Goal: Information Seeking & Learning: Check status

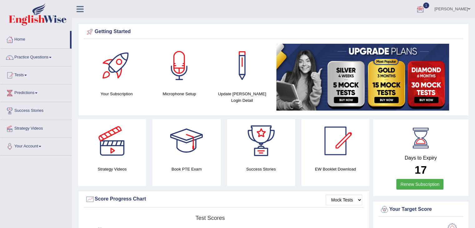
click at [429, 6] on span "1" at bounding box center [426, 6] width 6 height 6
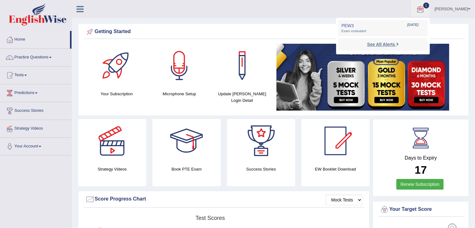
click at [393, 44] on strong "See All Alerts" at bounding box center [381, 44] width 28 height 5
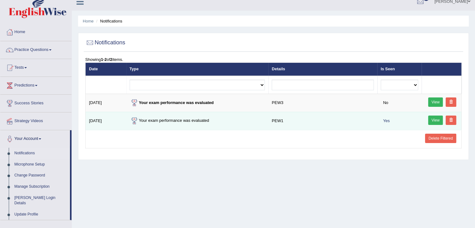
scroll to position [8, 0]
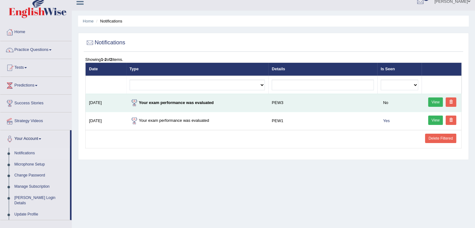
click at [438, 101] on link "View" at bounding box center [435, 102] width 15 height 9
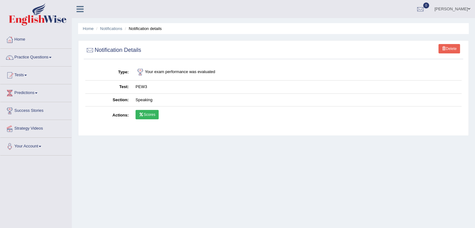
click at [146, 116] on link "Scores" at bounding box center [147, 114] width 23 height 9
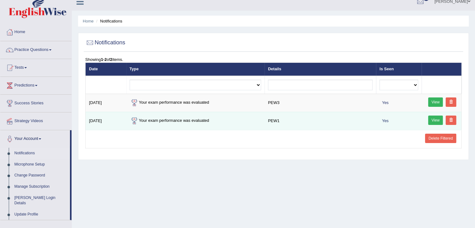
click at [434, 121] on link "View" at bounding box center [435, 120] width 15 height 9
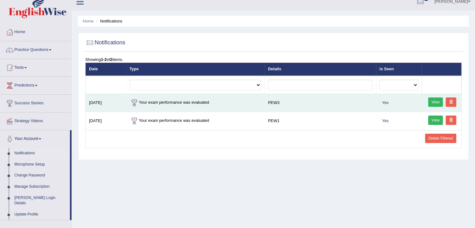
click at [437, 101] on link "View" at bounding box center [435, 102] width 15 height 9
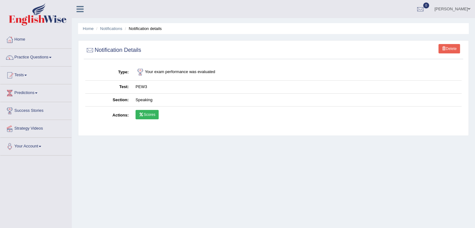
click at [158, 114] on link "Scores" at bounding box center [147, 114] width 23 height 9
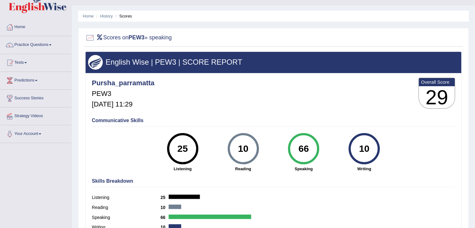
scroll to position [18, 0]
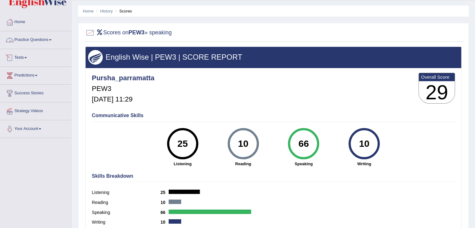
click at [25, 57] on link "Tests" at bounding box center [35, 57] width 71 height 16
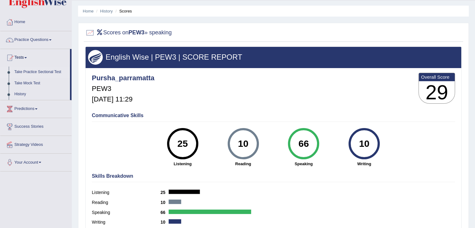
click at [30, 72] on link "Take Practice Sectional Test" at bounding box center [41, 72] width 58 height 11
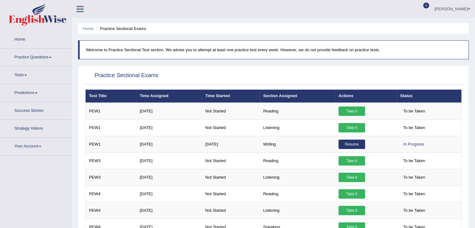
click at [17, 68] on link "Tests" at bounding box center [35, 75] width 71 height 16
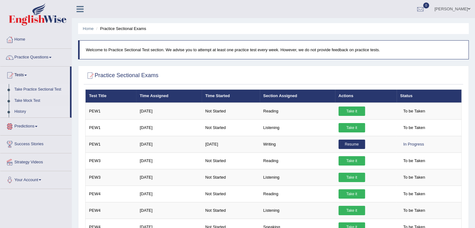
click at [22, 112] on link "History" at bounding box center [41, 111] width 58 height 11
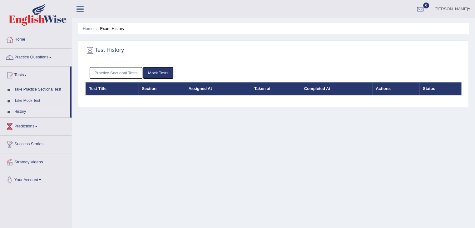
click at [116, 75] on link "Practice Sectional Tests" at bounding box center [116, 73] width 53 height 12
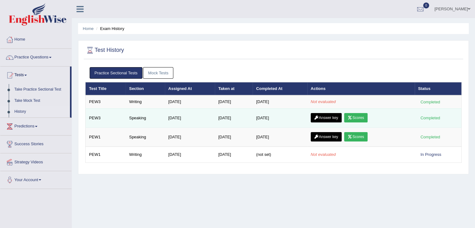
click at [363, 116] on link "Scores" at bounding box center [355, 117] width 23 height 9
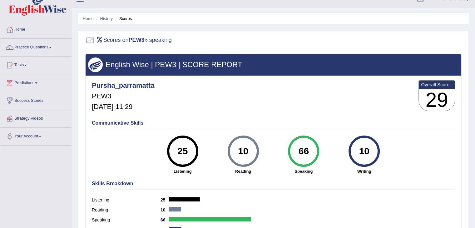
scroll to position [6, 0]
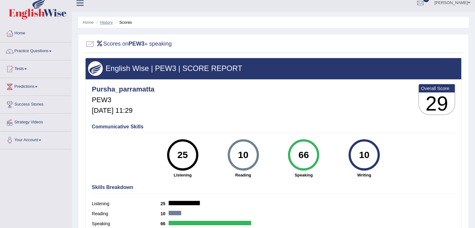
click at [108, 23] on link "History" at bounding box center [106, 22] width 13 height 5
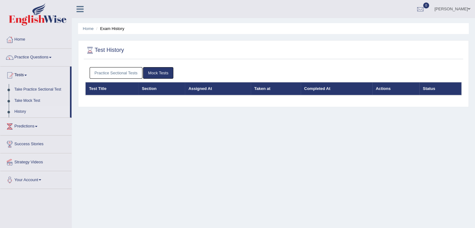
click at [118, 72] on link "Practice Sectional Tests" at bounding box center [116, 73] width 53 height 12
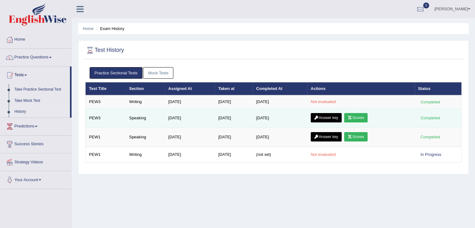
click at [367, 120] on link "Scores" at bounding box center [355, 117] width 23 height 9
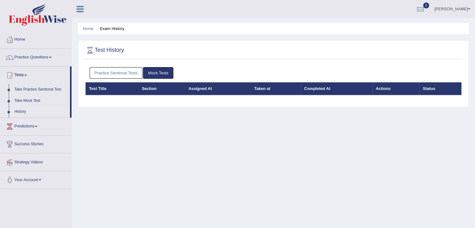
click at [129, 69] on link "Practice Sectional Tests" at bounding box center [116, 73] width 53 height 12
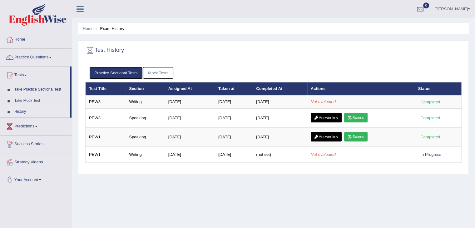
click at [155, 73] on link "Mock Tests" at bounding box center [158, 73] width 30 height 12
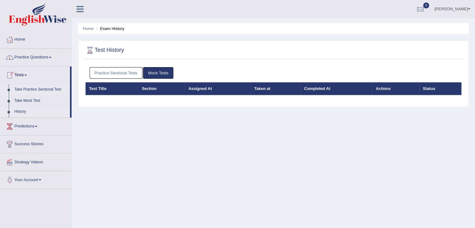
click at [34, 90] on link "Take Practice Sectional Test" at bounding box center [41, 89] width 58 height 11
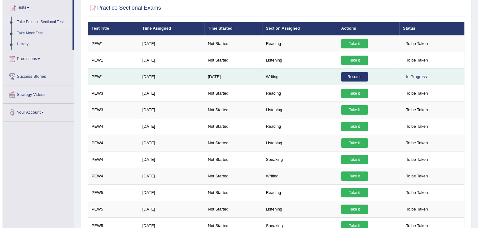
scroll to position [80, 0]
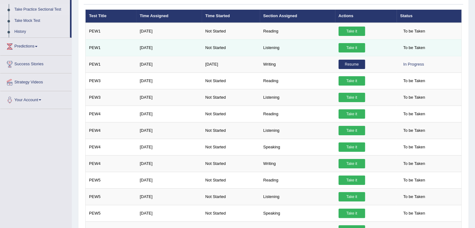
click at [358, 50] on link "Take it" at bounding box center [352, 47] width 27 height 9
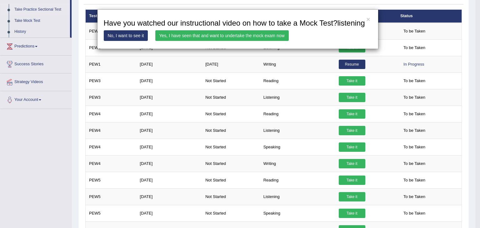
click at [261, 37] on link "Yes, I have seen that and want to undertake the mock exam now" at bounding box center [221, 35] width 133 height 11
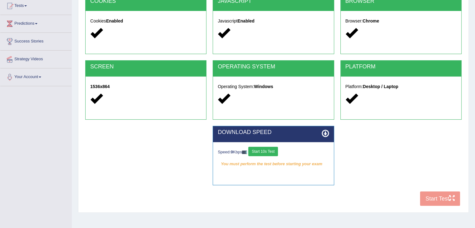
scroll to position [70, 0]
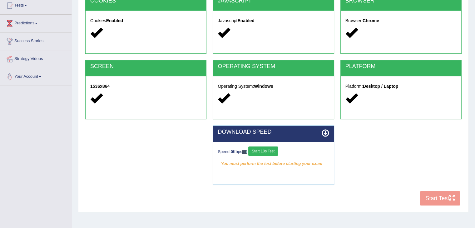
click at [275, 147] on button "Start 10s Test" at bounding box center [263, 151] width 30 height 9
click at [275, 147] on button "Start 10s Test" at bounding box center [268, 151] width 30 height 9
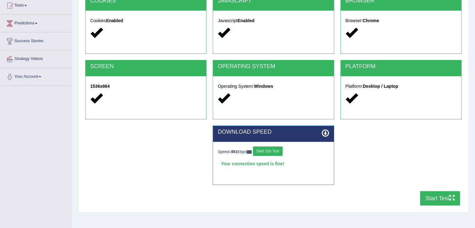
click at [431, 198] on button "Start Test" at bounding box center [440, 198] width 40 height 14
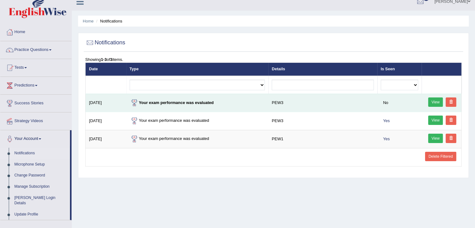
click at [435, 102] on link "View" at bounding box center [435, 102] width 15 height 9
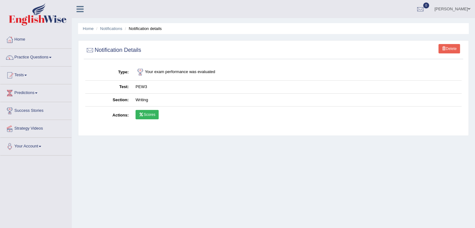
click at [156, 114] on link "Scores" at bounding box center [147, 114] width 23 height 9
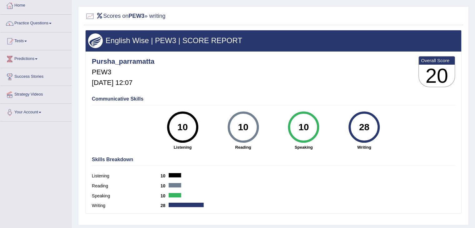
scroll to position [32, 0]
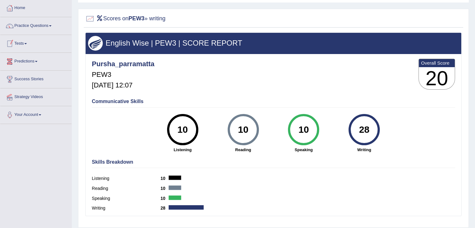
click at [26, 43] on span at bounding box center [25, 43] width 3 height 1
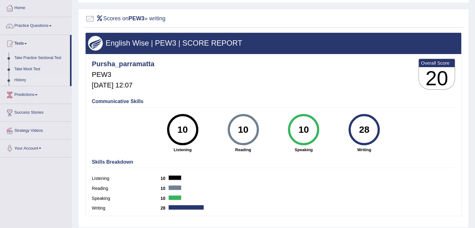
click at [21, 80] on link "History" at bounding box center [41, 80] width 58 height 11
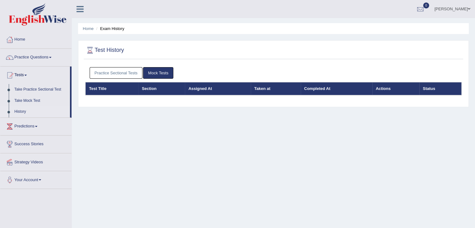
click at [119, 73] on link "Practice Sectional Tests" at bounding box center [116, 73] width 53 height 12
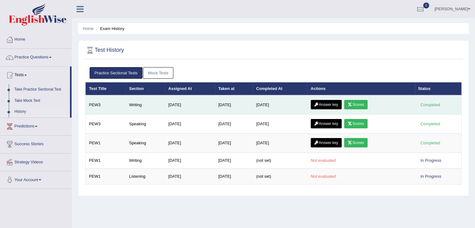
click at [335, 104] on link "Answer key" at bounding box center [326, 104] width 31 height 9
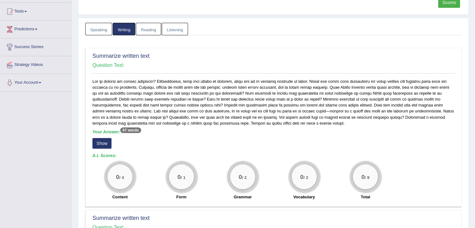
scroll to position [64, 0]
click at [104, 141] on button "Show" at bounding box center [102, 143] width 19 height 11
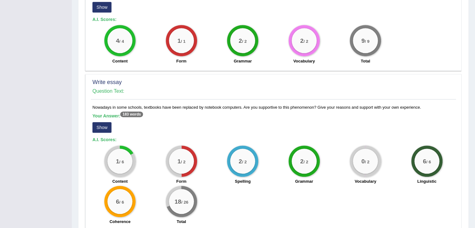
scroll to position [370, 0]
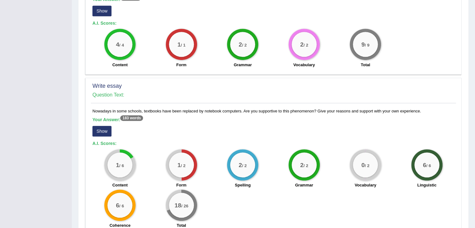
click at [105, 131] on button "Show" at bounding box center [102, 131] width 19 height 11
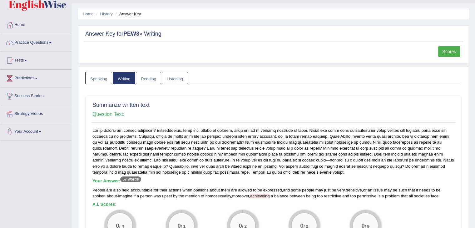
scroll to position [14, 0]
click at [181, 74] on link "Listening" at bounding box center [175, 78] width 26 height 13
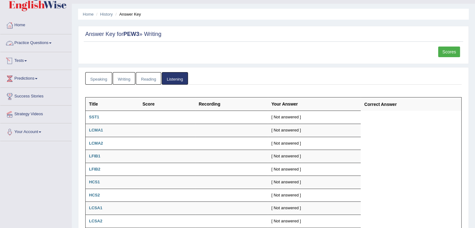
click at [24, 61] on link "Tests" at bounding box center [35, 60] width 71 height 16
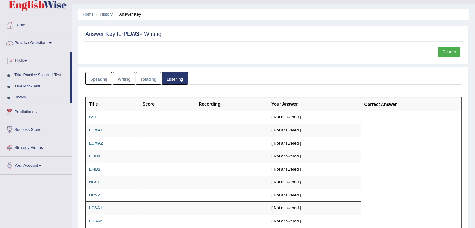
click at [28, 86] on link "Take Mock Test" at bounding box center [41, 86] width 58 height 11
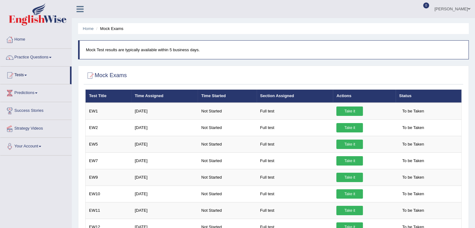
click at [17, 68] on link "Tests" at bounding box center [35, 75] width 70 height 16
click at [22, 75] on link "Tests" at bounding box center [35, 75] width 71 height 16
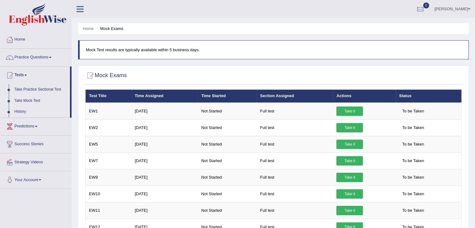
click at [21, 109] on link "History" at bounding box center [41, 111] width 58 height 11
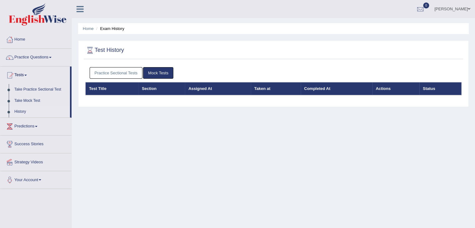
click at [135, 72] on link "Practice Sectional Tests" at bounding box center [116, 73] width 53 height 12
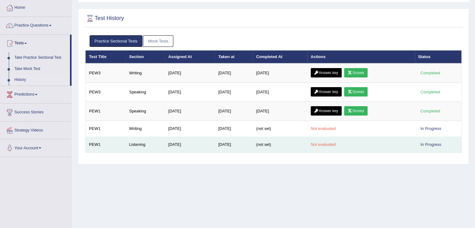
scroll to position [33, 0]
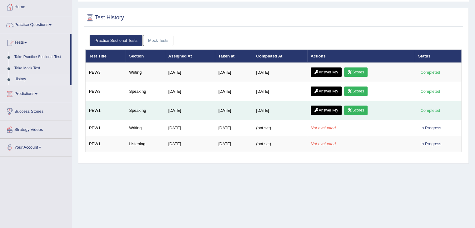
click at [360, 109] on link "Scores" at bounding box center [355, 110] width 23 height 9
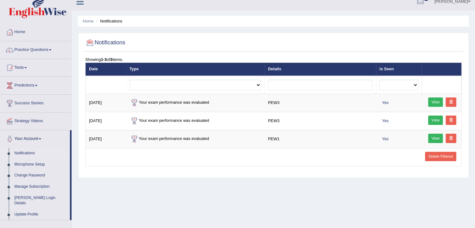
click at [24, 68] on link "Tests" at bounding box center [35, 67] width 71 height 16
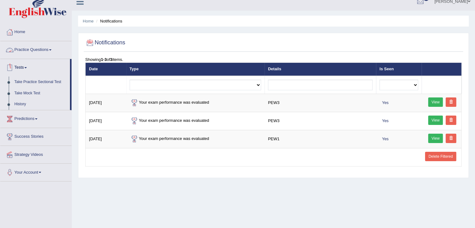
click at [27, 51] on link "Practice Questions" at bounding box center [35, 49] width 71 height 16
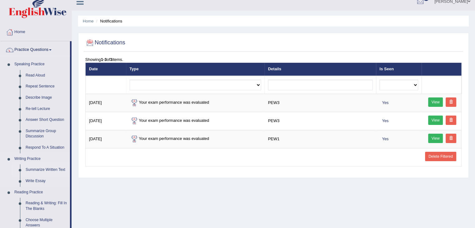
click at [48, 170] on link "Summarize Written Text" at bounding box center [46, 169] width 47 height 11
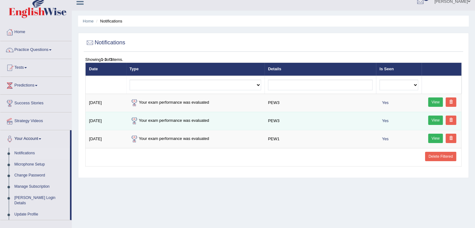
click at [439, 118] on link "View" at bounding box center [435, 120] width 15 height 9
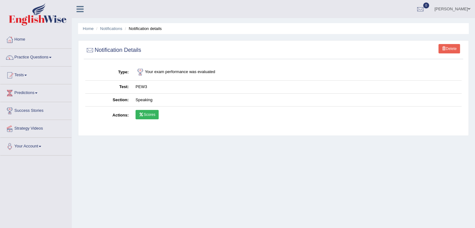
click at [151, 113] on link "Scores" at bounding box center [147, 114] width 23 height 9
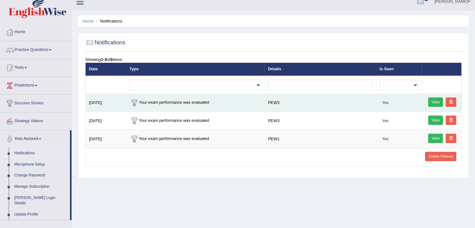
click at [436, 101] on link "View" at bounding box center [435, 102] width 15 height 9
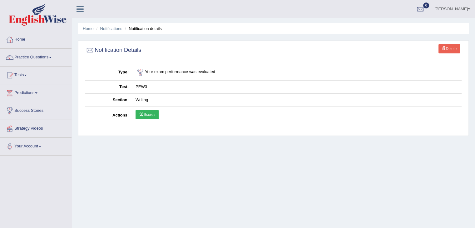
click at [155, 113] on link "Scores" at bounding box center [147, 114] width 23 height 9
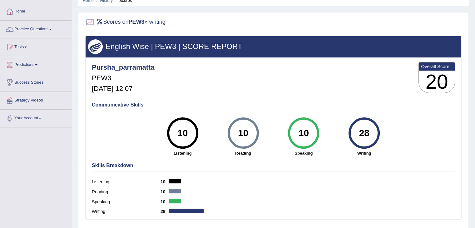
scroll to position [26, 0]
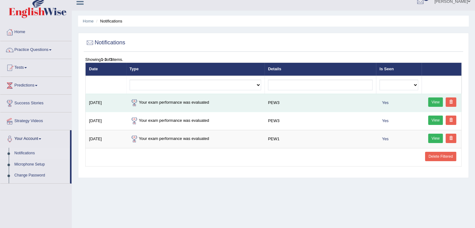
scroll to position [8, 0]
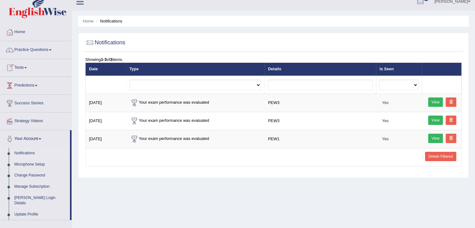
click at [28, 70] on link "Tests" at bounding box center [35, 67] width 71 height 16
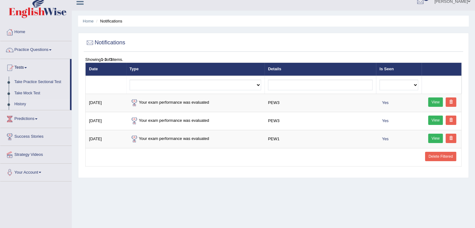
click at [28, 104] on link "History" at bounding box center [41, 104] width 58 height 11
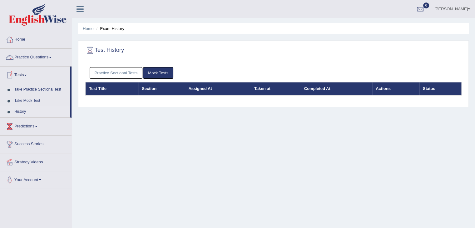
click at [105, 77] on link "Practice Sectional Tests" at bounding box center [116, 73] width 53 height 12
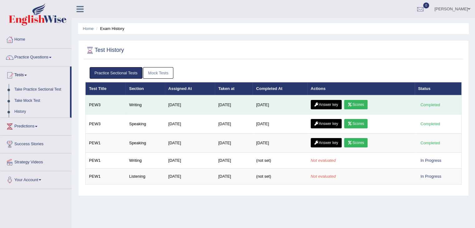
click at [324, 106] on link "Answer key" at bounding box center [326, 104] width 31 height 9
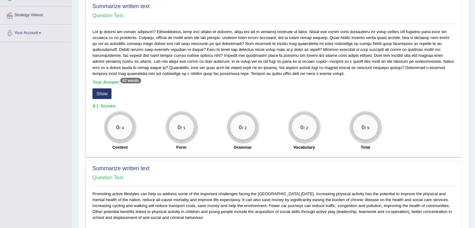
scroll to position [114, 0]
click at [107, 90] on button "Show" at bounding box center [102, 93] width 19 height 11
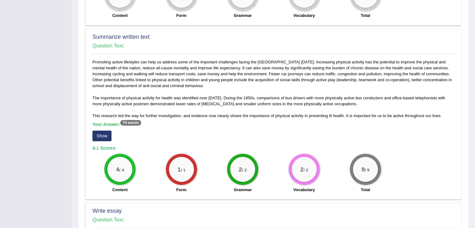
scroll to position [243, 0]
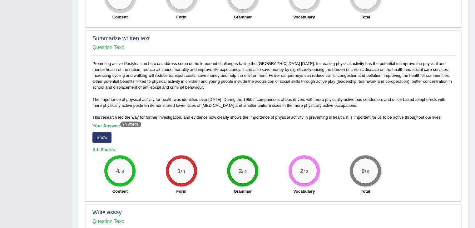
click at [104, 137] on button "Show" at bounding box center [102, 137] width 19 height 11
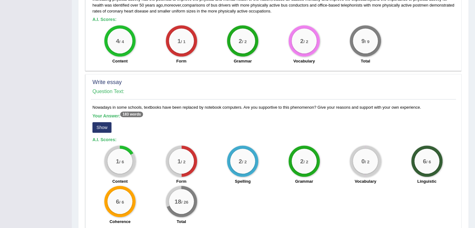
scroll to position [380, 0]
click at [104, 127] on button "Show" at bounding box center [102, 127] width 19 height 11
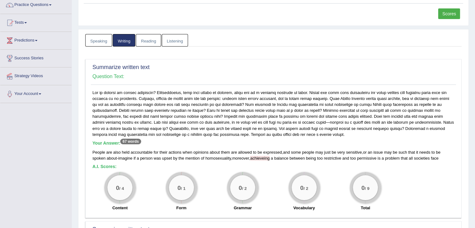
scroll to position [0, 0]
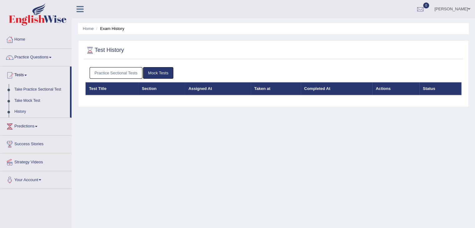
click at [133, 73] on link "Practice Sectional Tests" at bounding box center [116, 73] width 53 height 12
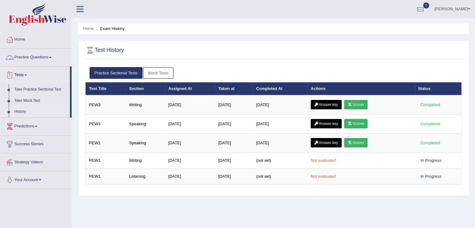
click at [49, 58] on link "Practice Questions" at bounding box center [35, 57] width 71 height 16
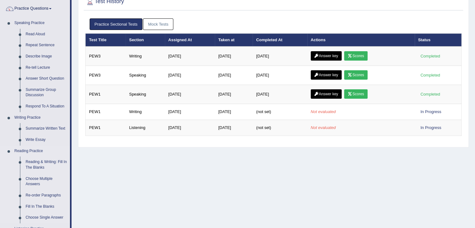
scroll to position [49, 0]
